Goal: Task Accomplishment & Management: Use online tool/utility

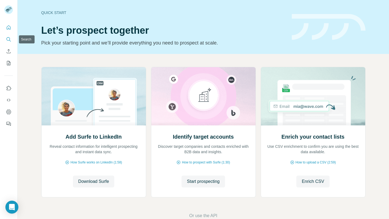
click at [9, 39] on icon "Search" at bounding box center [8, 39] width 5 height 5
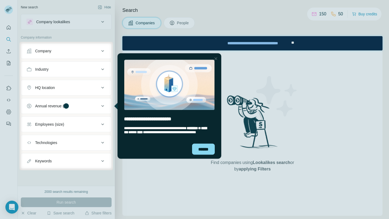
click at [216, 56] on div at bounding box center [215, 58] width 6 height 6
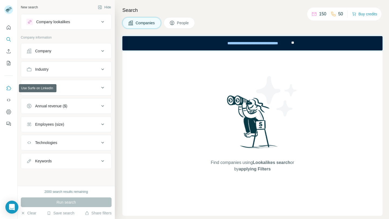
click at [12, 92] on button "Use Surfe on LinkedIn" at bounding box center [8, 88] width 9 height 10
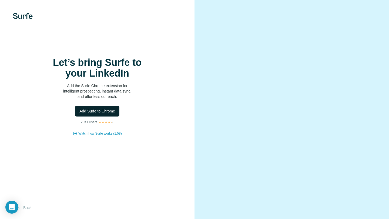
click at [105, 109] on span "Add Surfe to Chrome" at bounding box center [97, 111] width 36 height 5
